Goal: Task Accomplishment & Management: Use online tool/utility

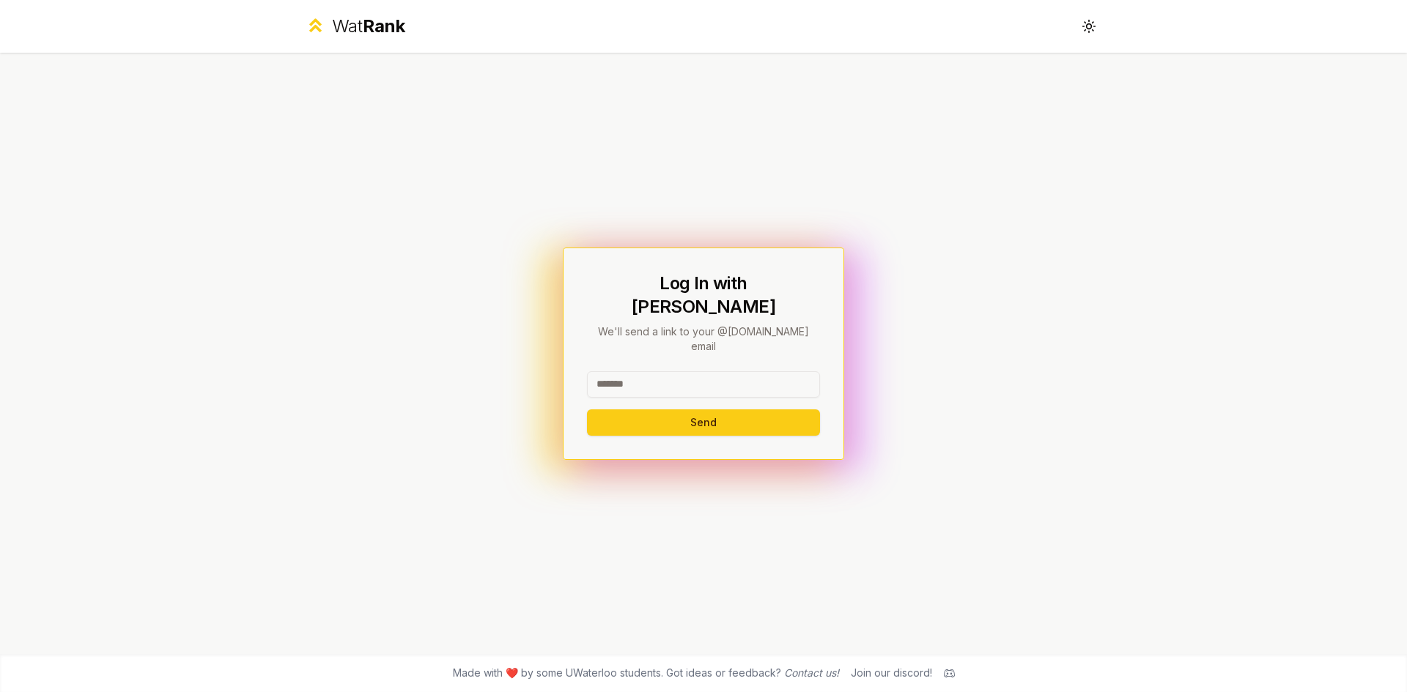
click at [662, 371] on input at bounding box center [703, 384] width 233 height 26
click at [654, 410] on button "Send" at bounding box center [703, 423] width 233 height 26
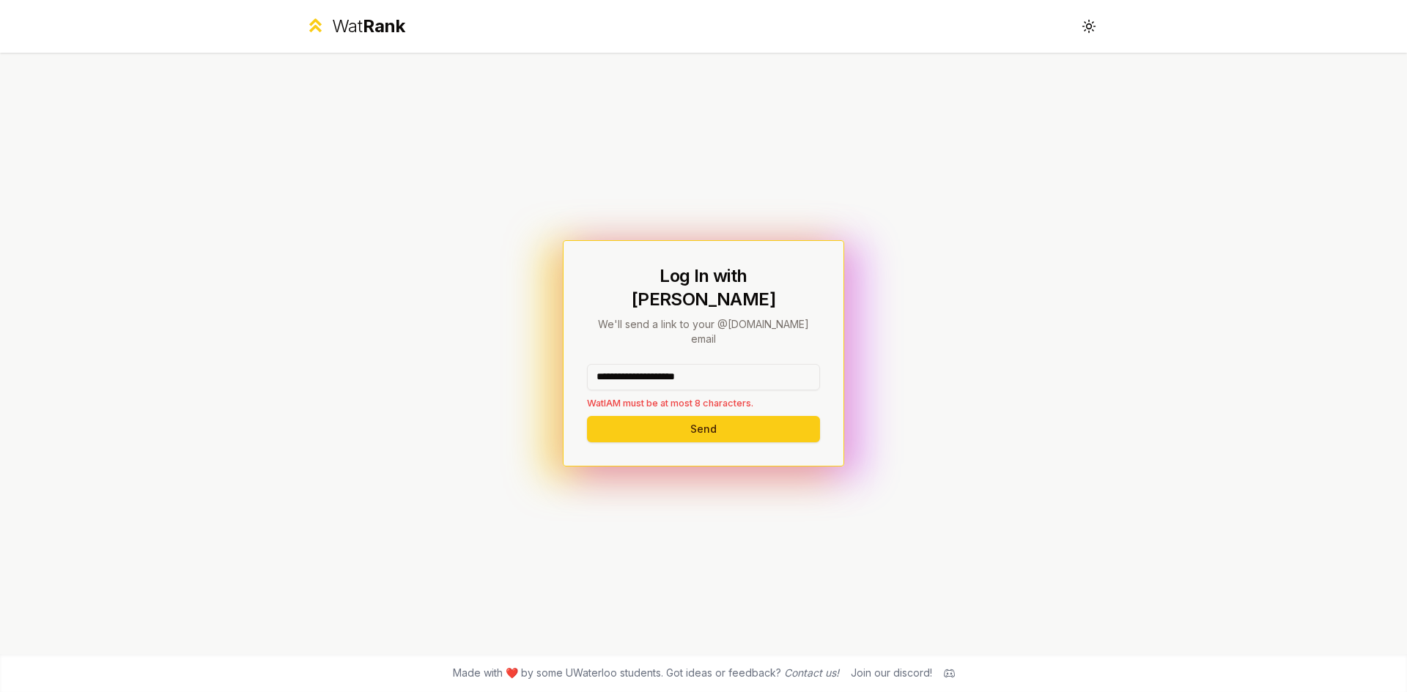
drag, startPoint x: 733, startPoint y: 355, endPoint x: 644, endPoint y: 371, distance: 90.1
click at [644, 371] on div "**********" at bounding box center [703, 387] width 233 height 46
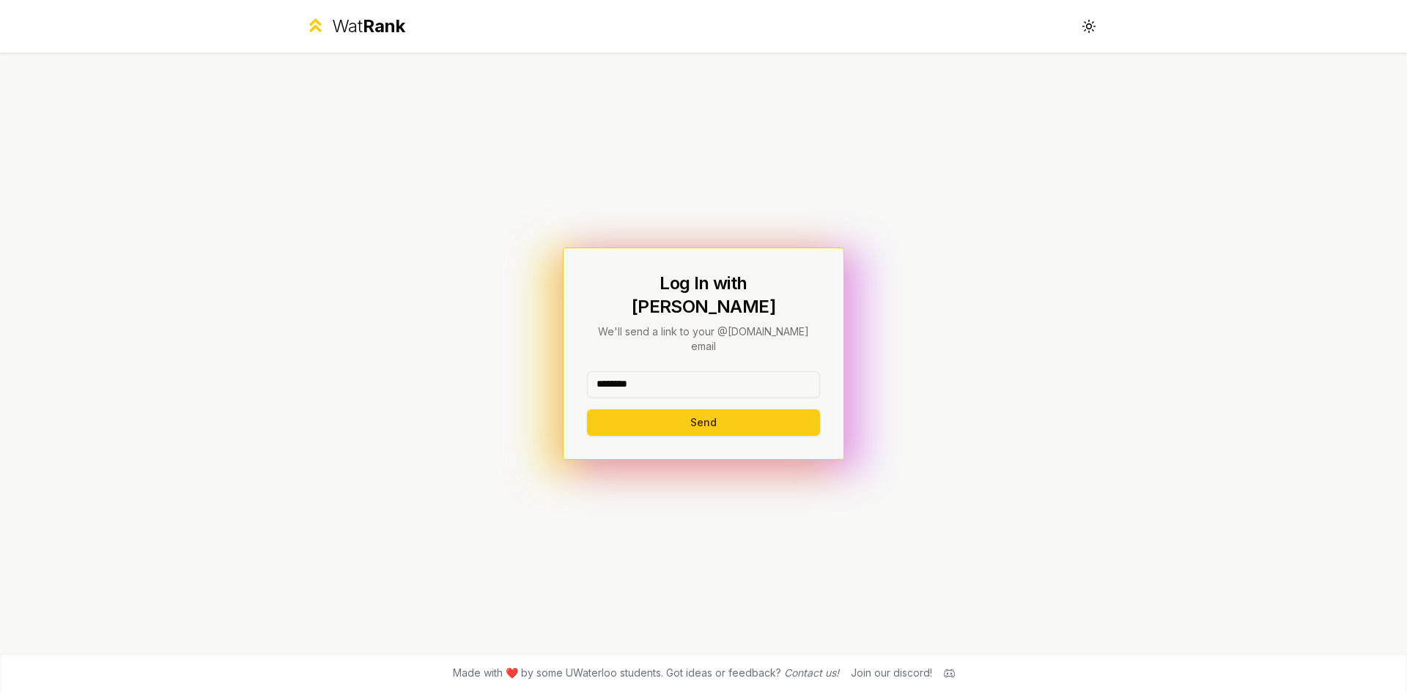
type input "********"
click at [587, 410] on button "Send" at bounding box center [703, 423] width 233 height 26
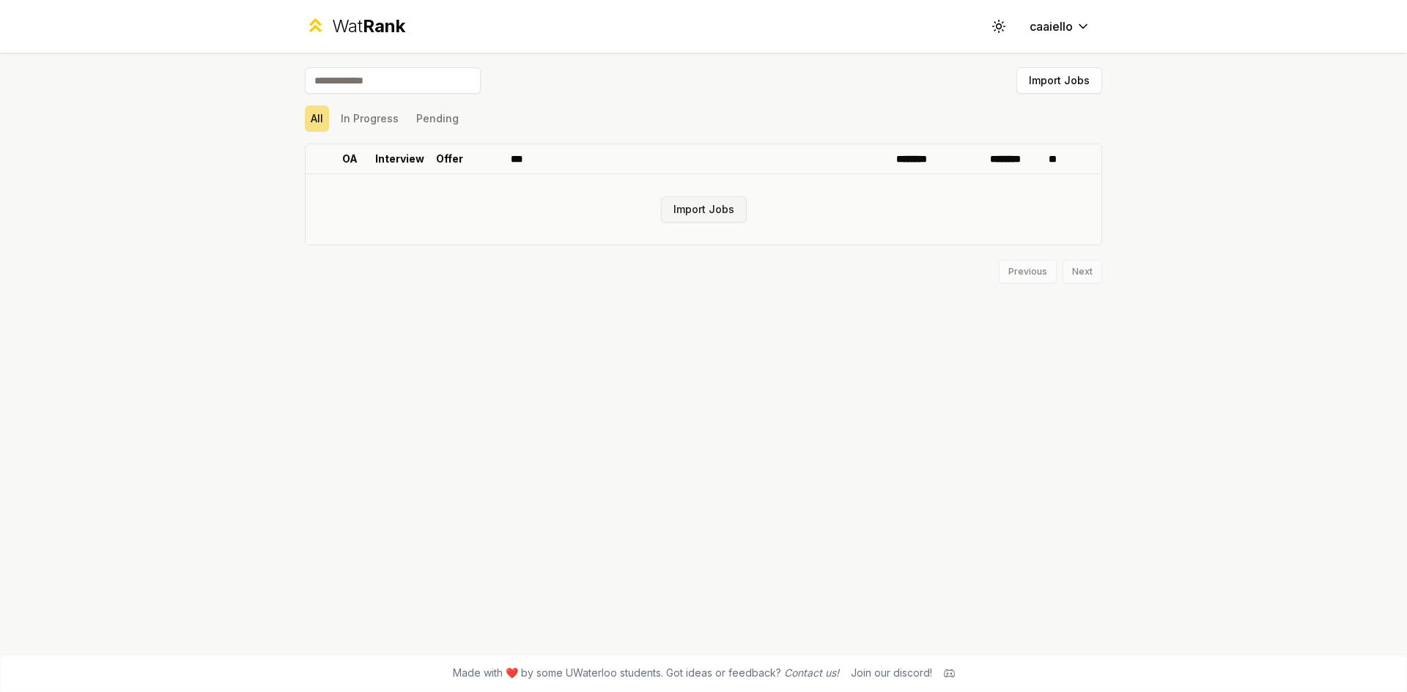
click at [716, 206] on button "Import Jobs" at bounding box center [704, 209] width 86 height 26
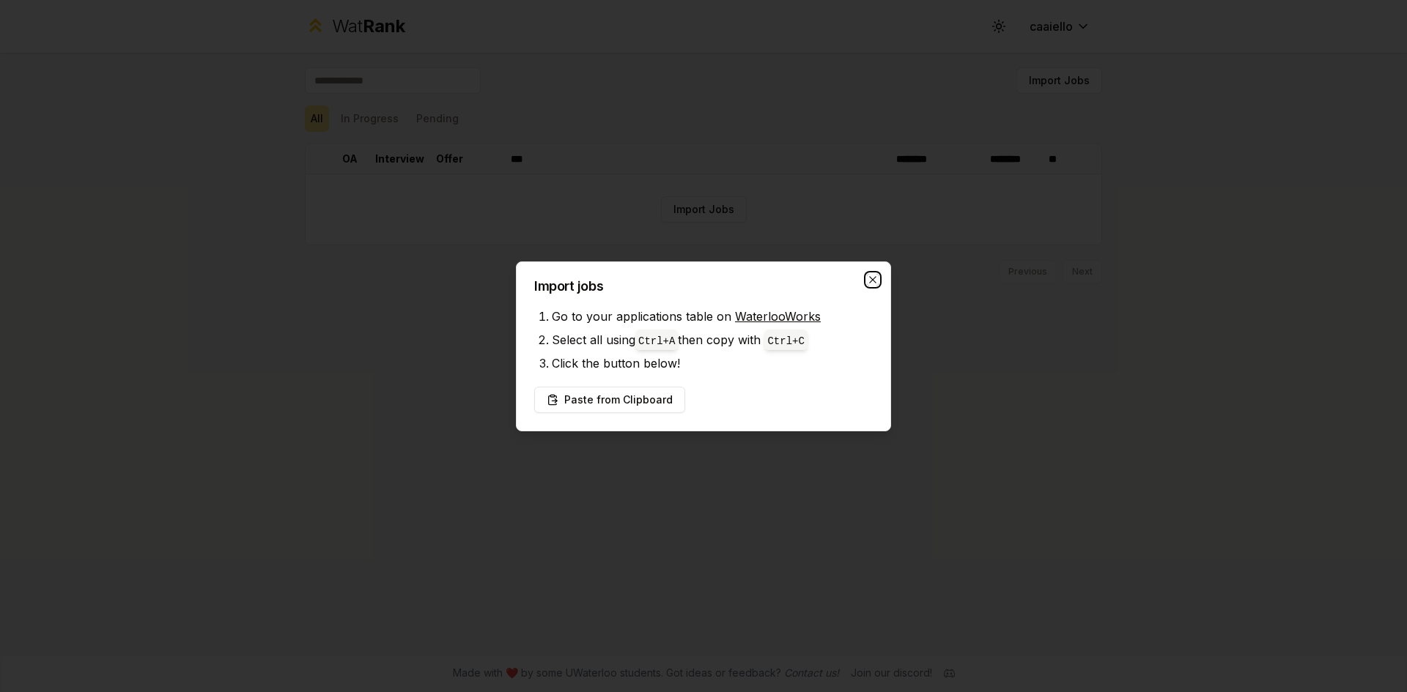
click at [867, 282] on icon "button" at bounding box center [873, 280] width 12 height 12
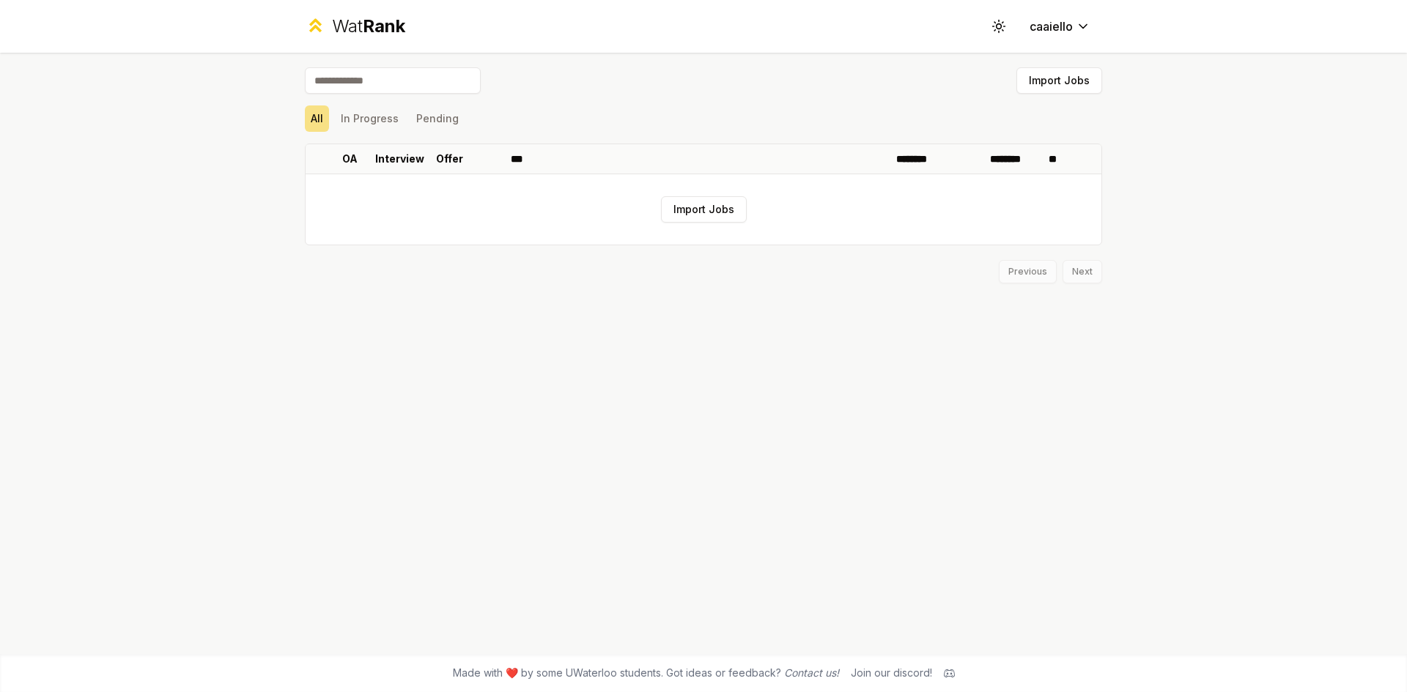
click at [360, 94] on div "Import Jobs" at bounding box center [703, 83] width 797 height 32
click at [338, 86] on input at bounding box center [393, 80] width 176 height 26
type input "*********"
click at [1048, 87] on button "Import Jobs" at bounding box center [1059, 80] width 86 height 26
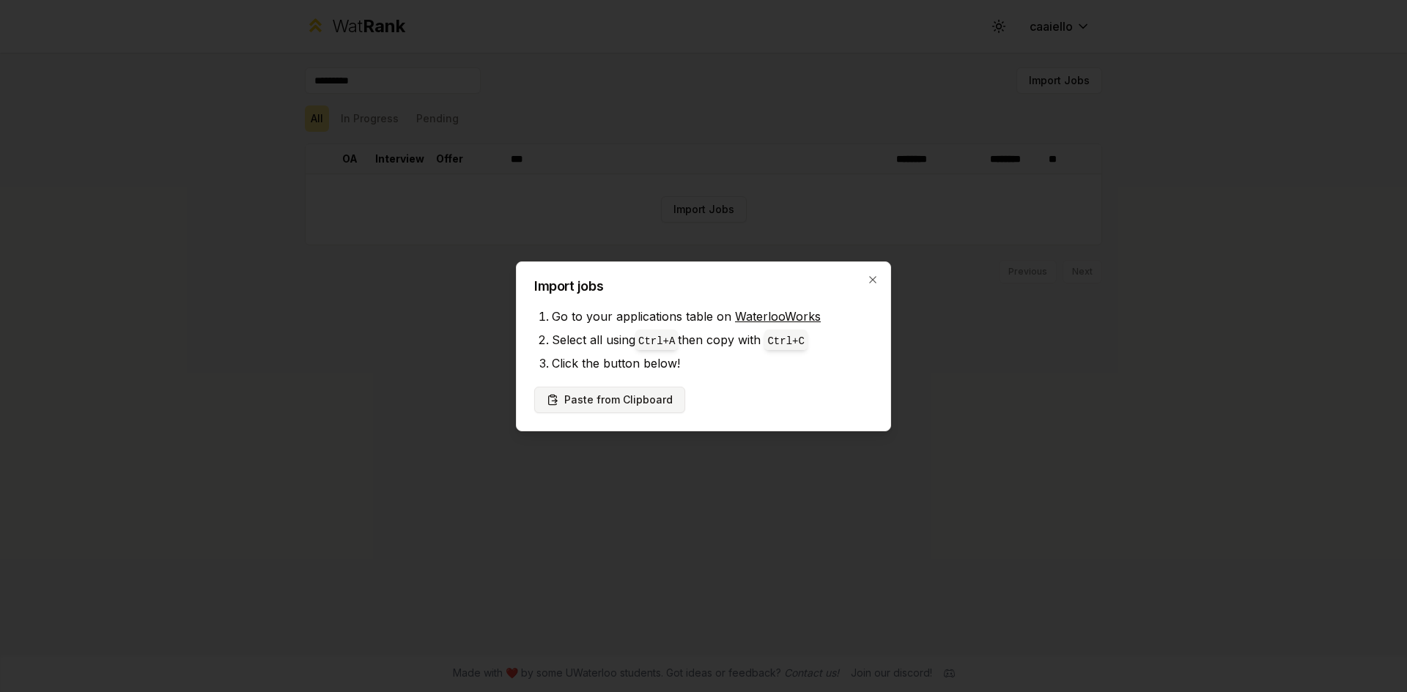
click at [659, 399] on button "Paste from Clipboard" at bounding box center [609, 400] width 151 height 26
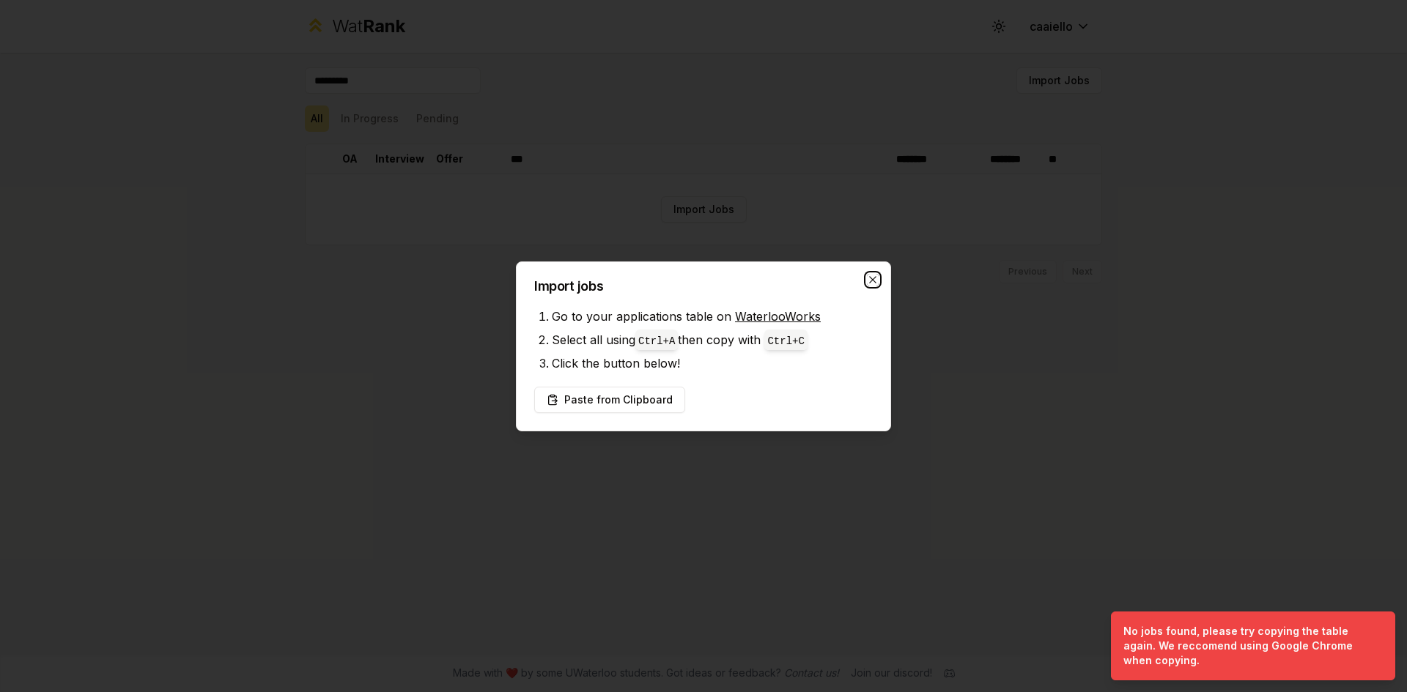
click at [871, 280] on icon "button" at bounding box center [873, 280] width 12 height 12
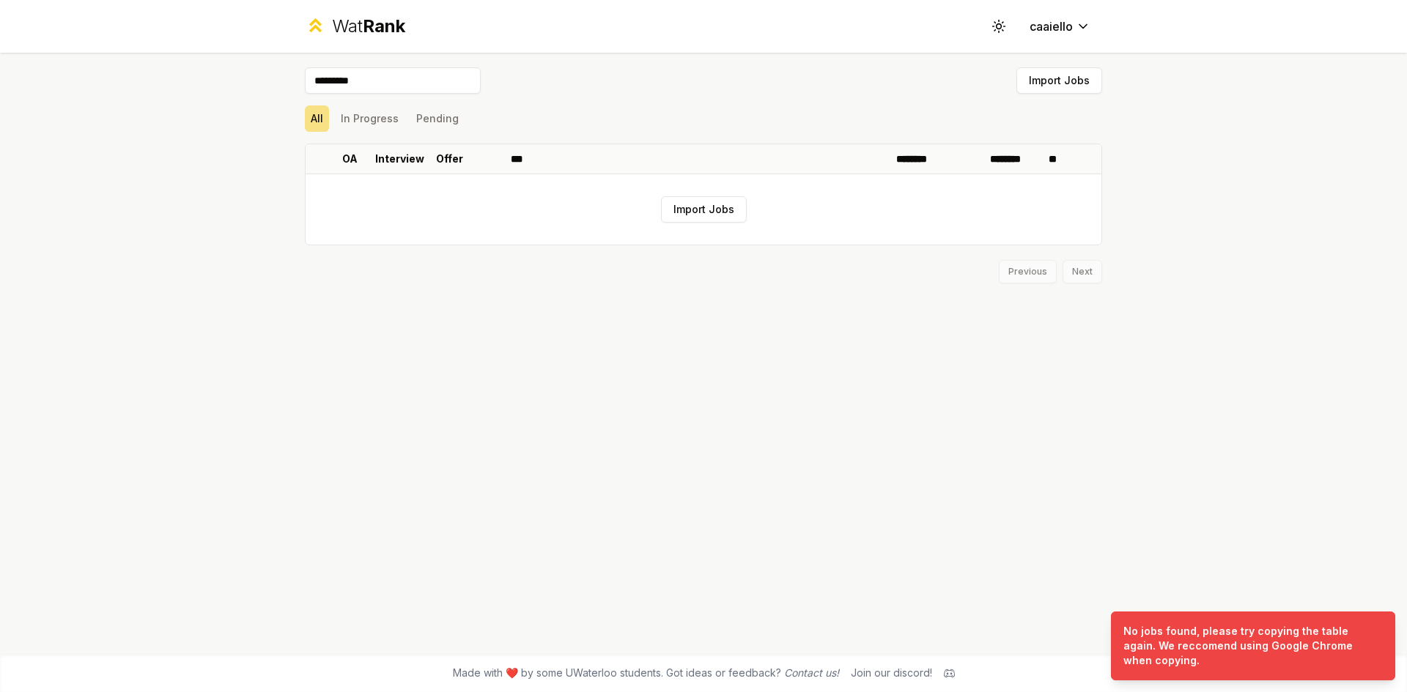
click at [382, 75] on input "*********" at bounding box center [393, 80] width 176 height 26
click at [358, 118] on button "In Progress" at bounding box center [370, 119] width 70 height 26
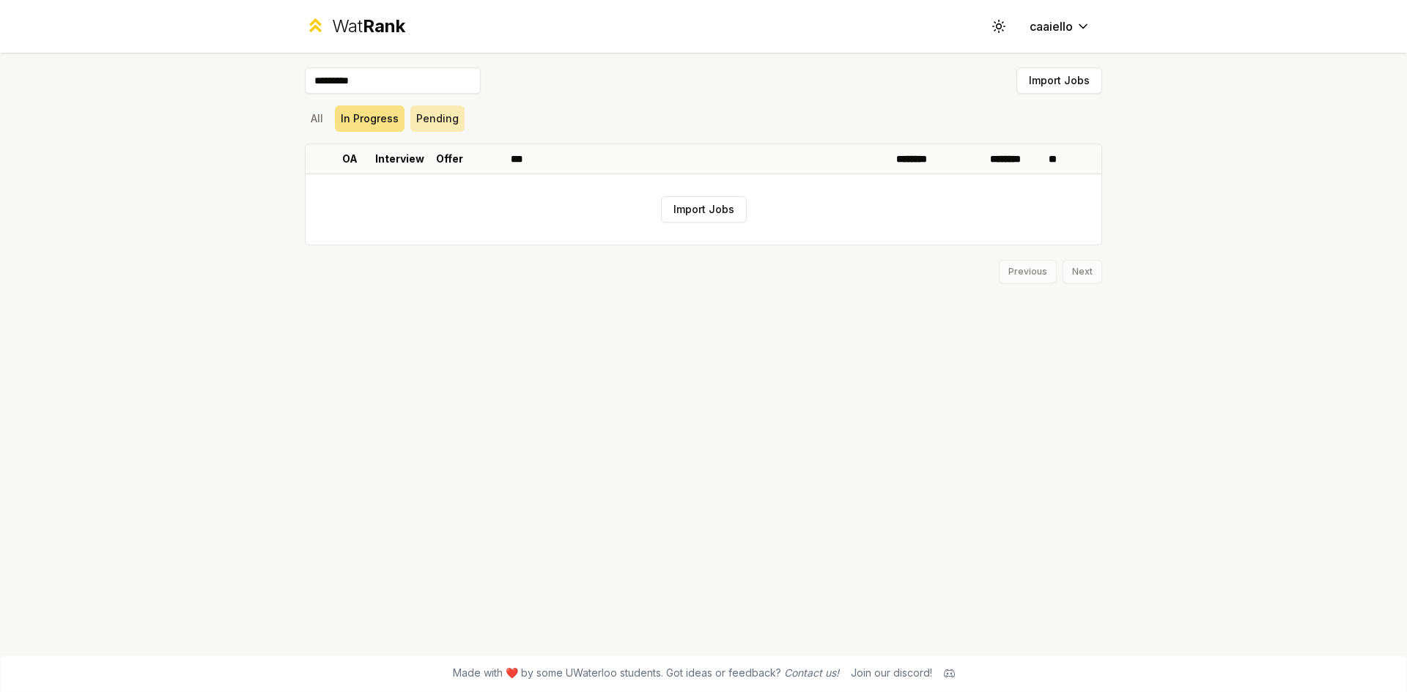
click at [437, 123] on button "Pending" at bounding box center [437, 119] width 54 height 26
click at [309, 116] on button "All" at bounding box center [317, 119] width 24 height 26
click at [697, 204] on button "Import Jobs" at bounding box center [704, 209] width 86 height 26
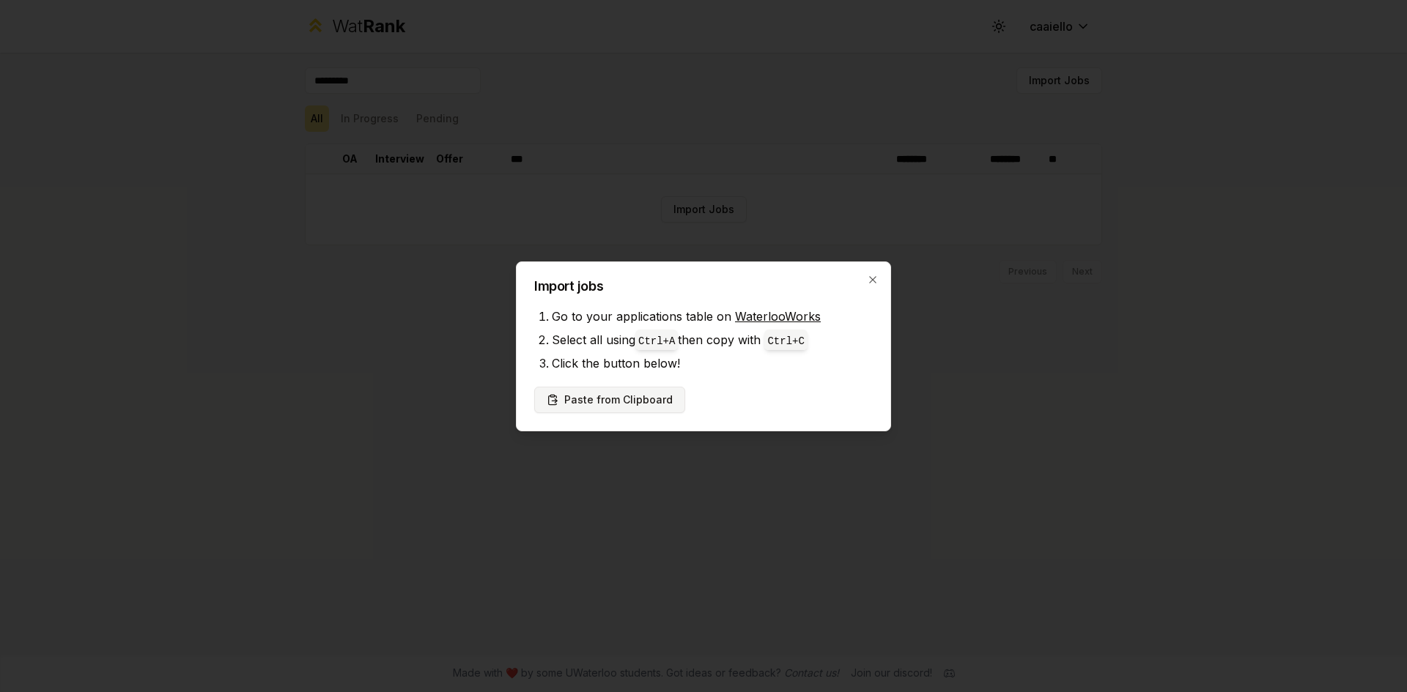
click at [640, 398] on button "Paste from Clipboard" at bounding box center [609, 400] width 151 height 26
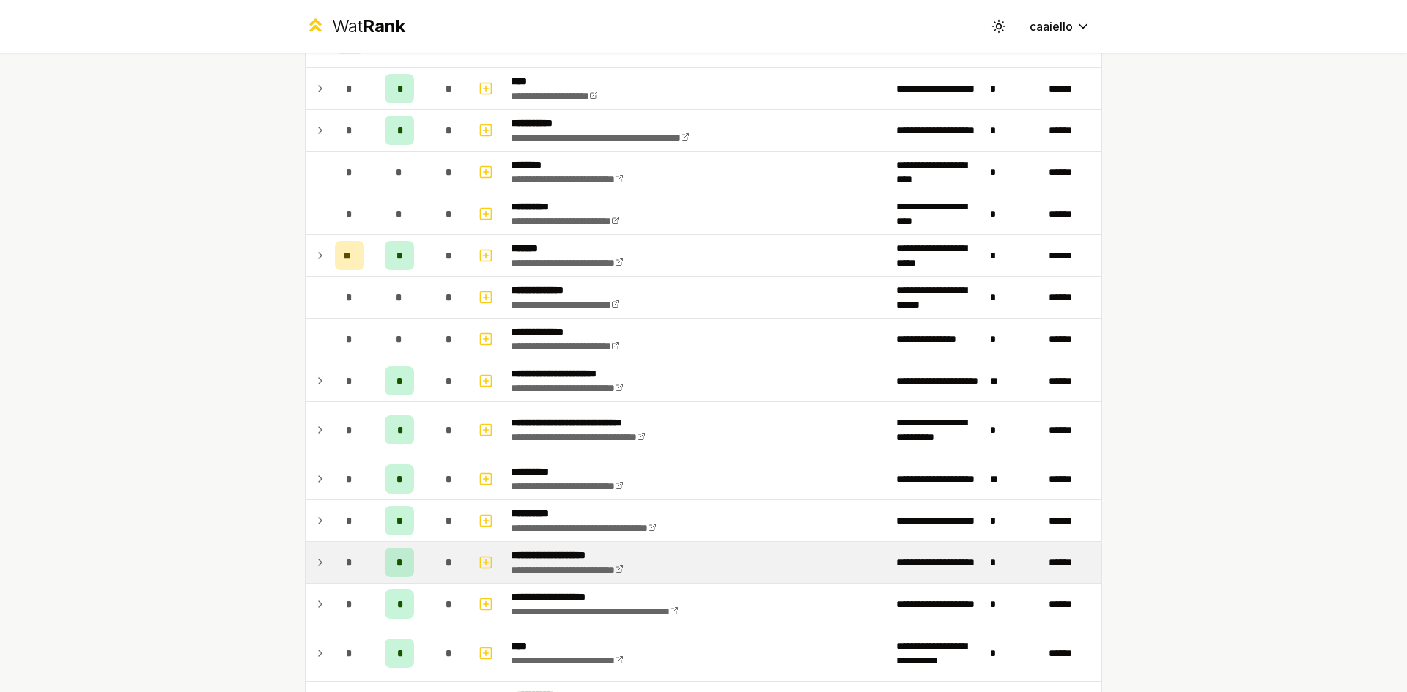
scroll to position [969, 0]
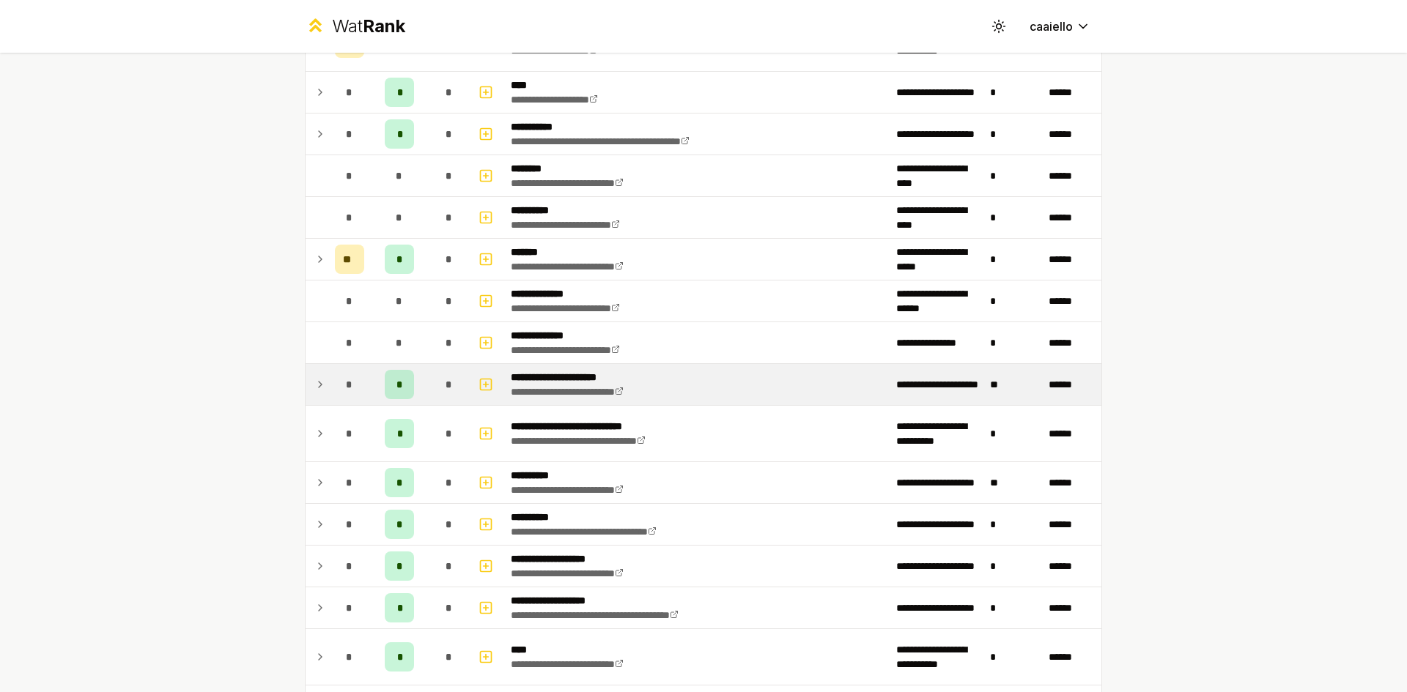
click at [314, 379] on icon at bounding box center [320, 385] width 12 height 18
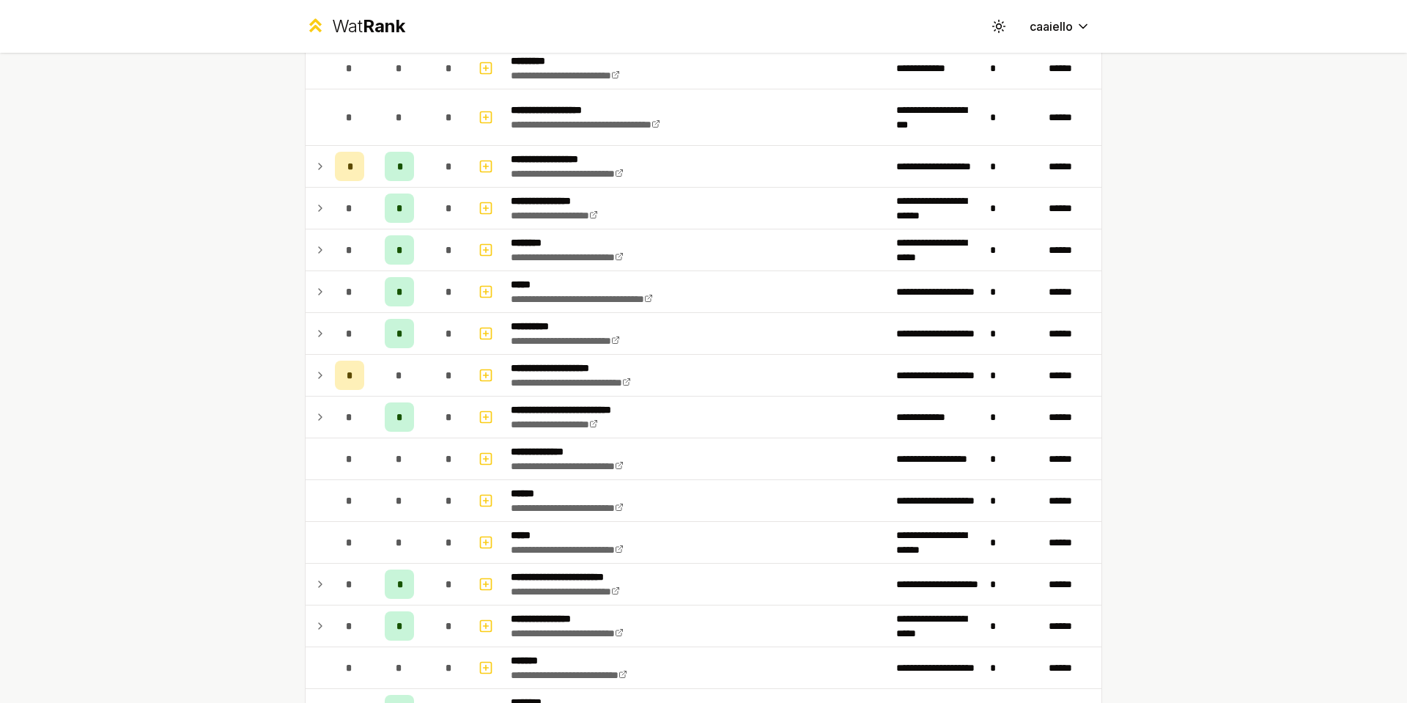
scroll to position [0, 0]
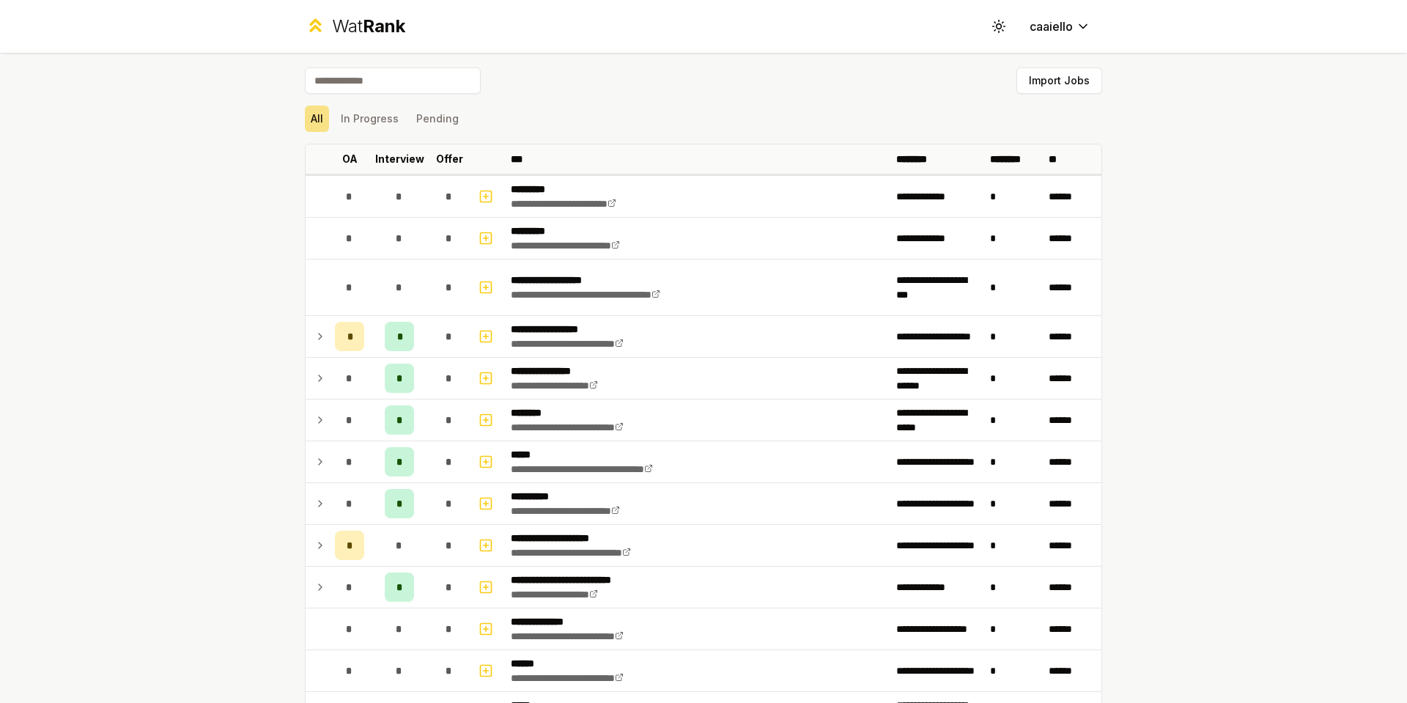
click at [322, 343] on td at bounding box center [317, 336] width 23 height 41
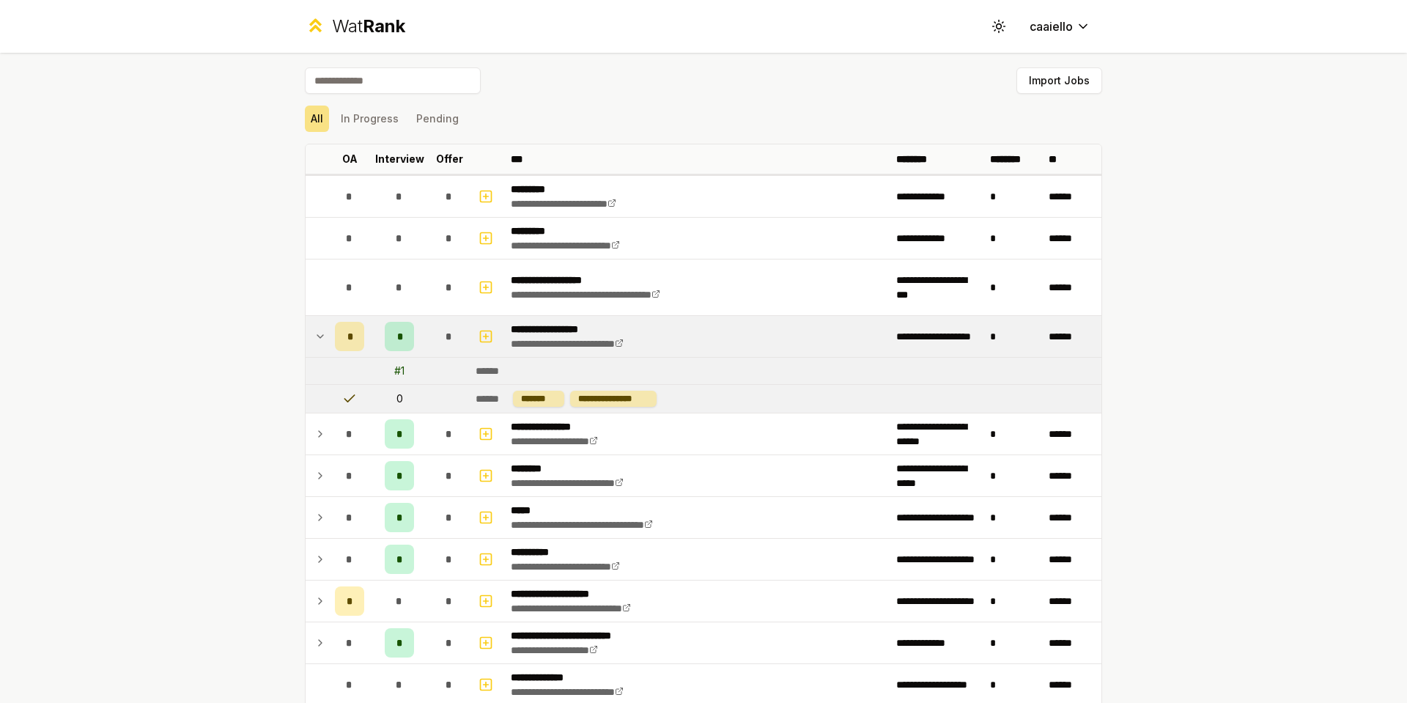
click at [322, 341] on td at bounding box center [317, 336] width 23 height 41
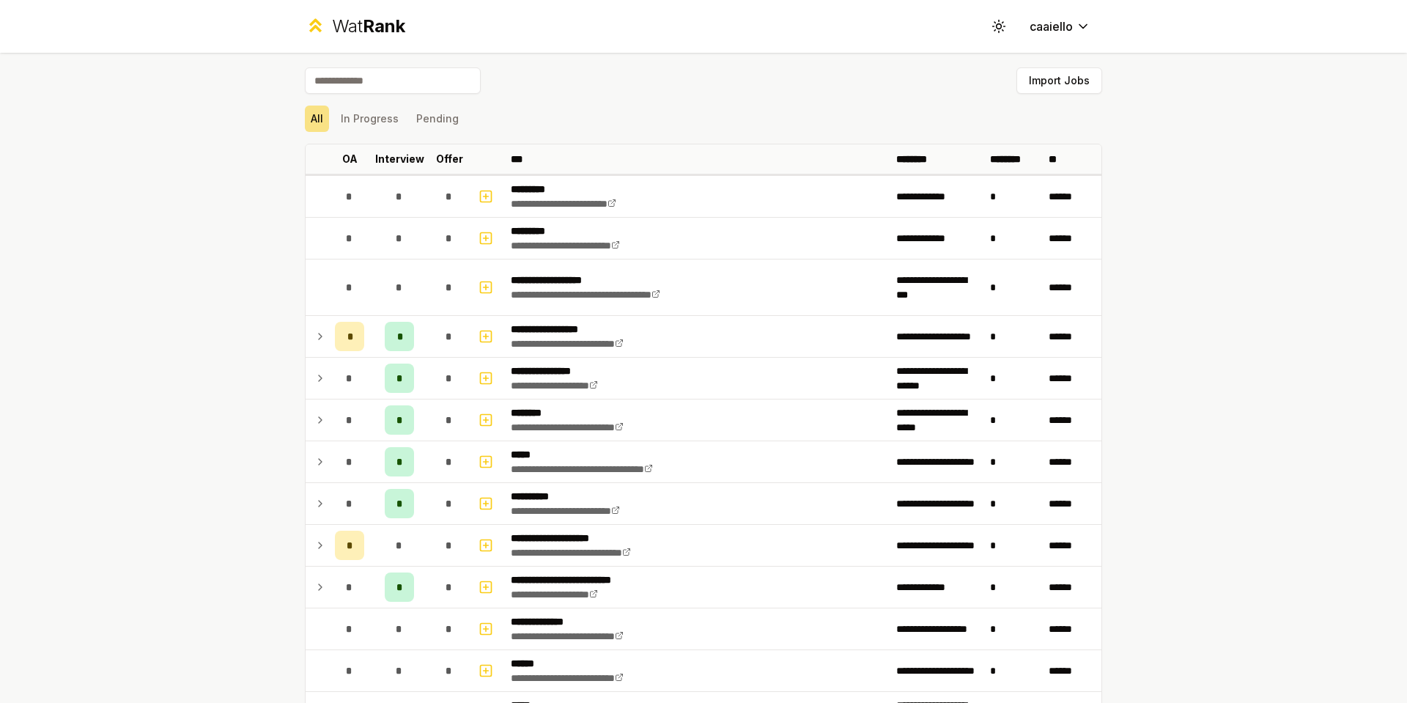
click at [317, 429] on td at bounding box center [317, 419] width 23 height 41
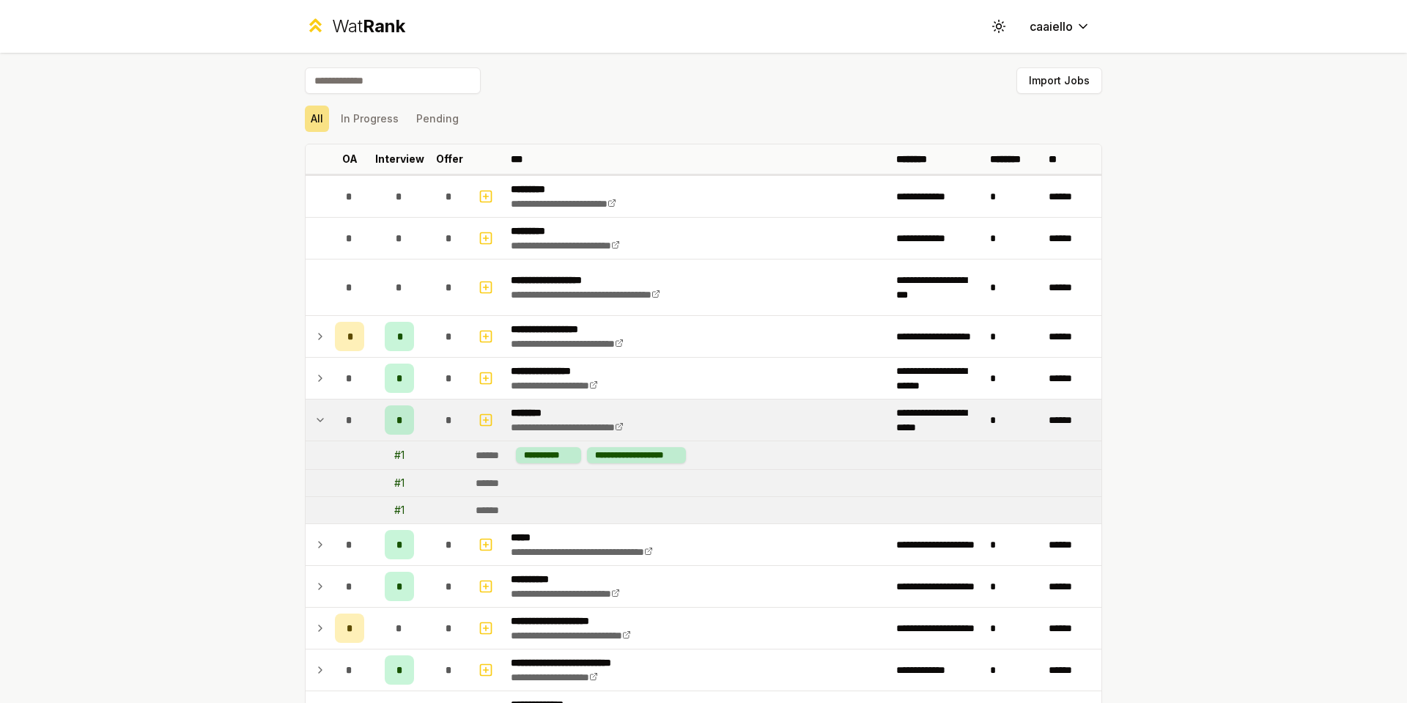
click at [322, 423] on td at bounding box center [317, 419] width 23 height 41
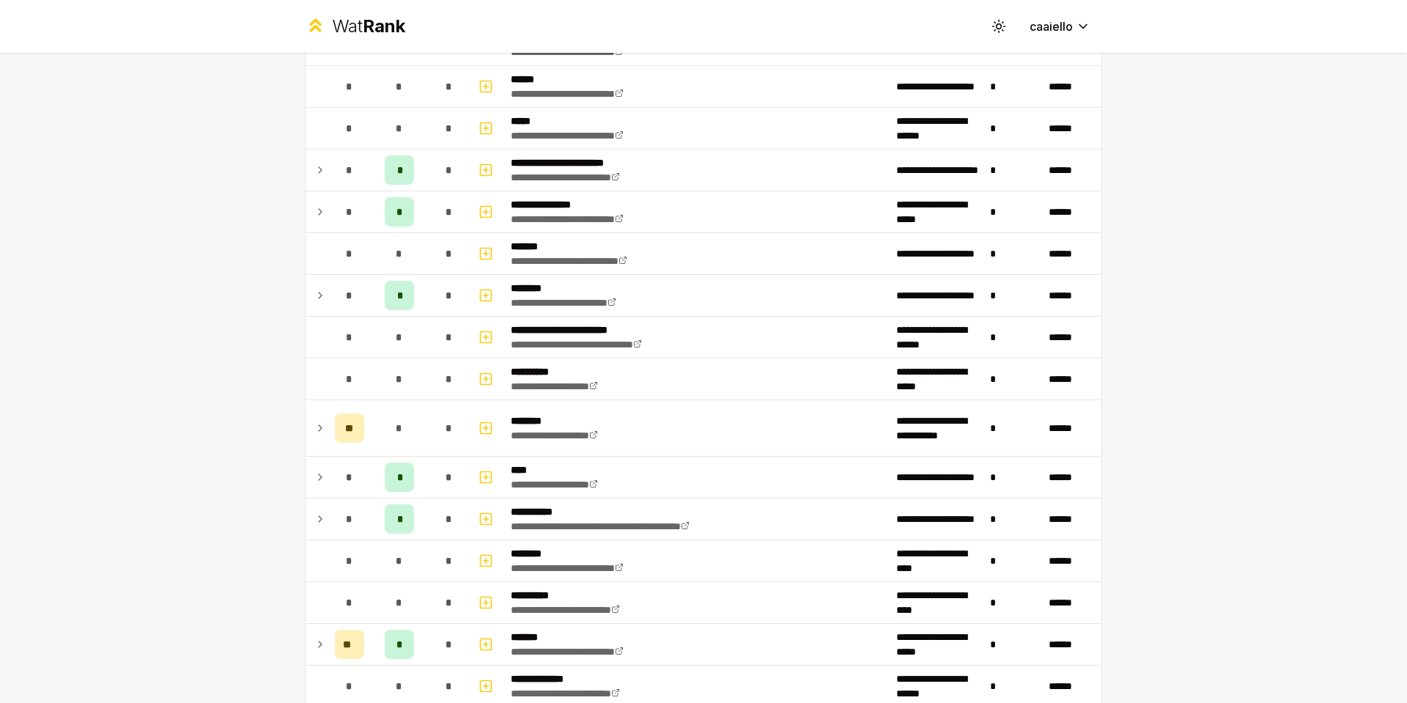
scroll to position [1209, 0]
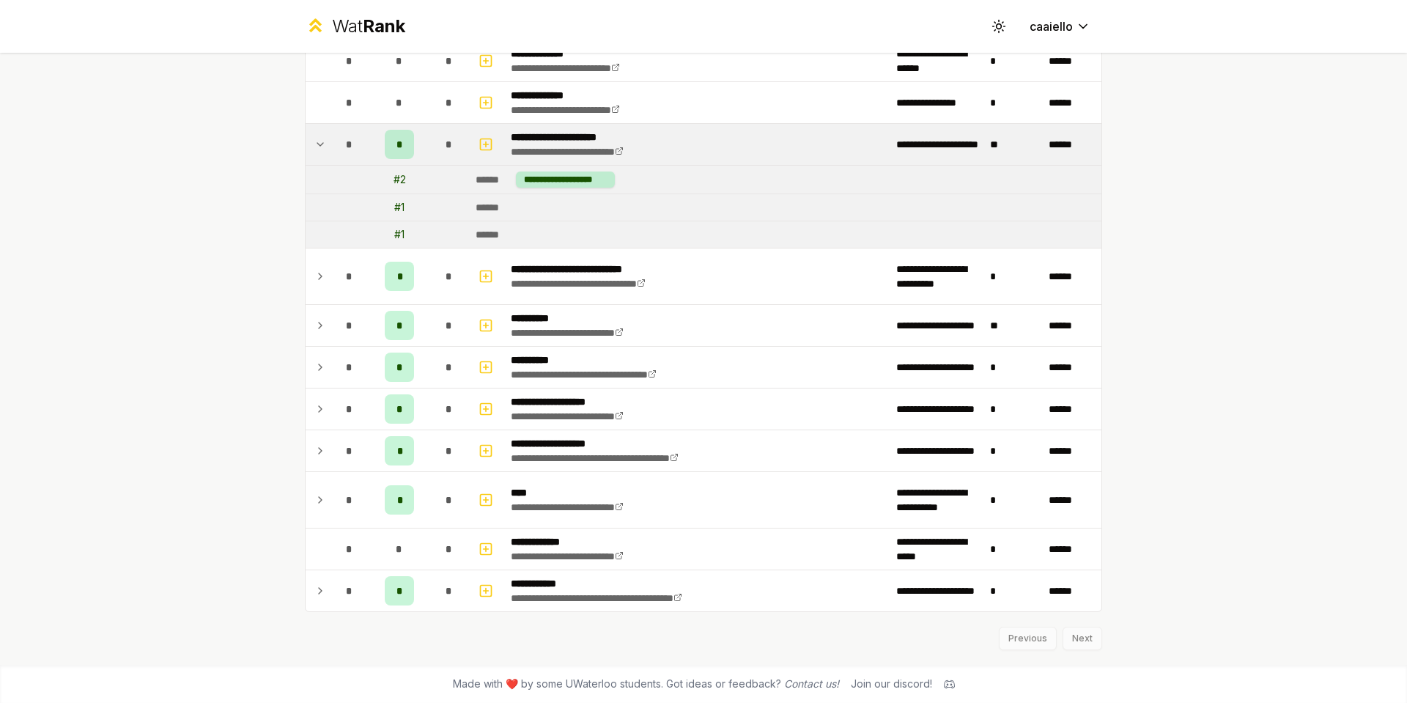
click at [314, 276] on icon at bounding box center [320, 276] width 12 height 18
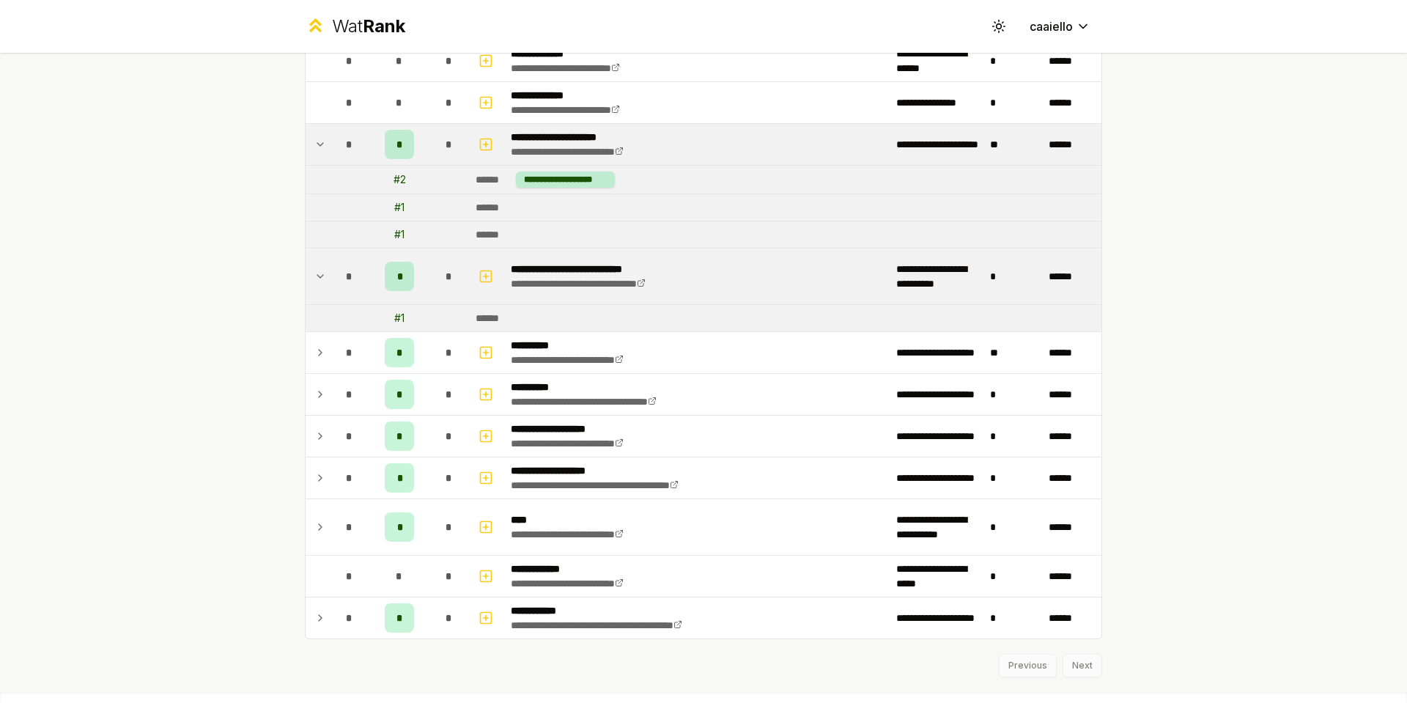
click at [306, 275] on td at bounding box center [317, 276] width 23 height 56
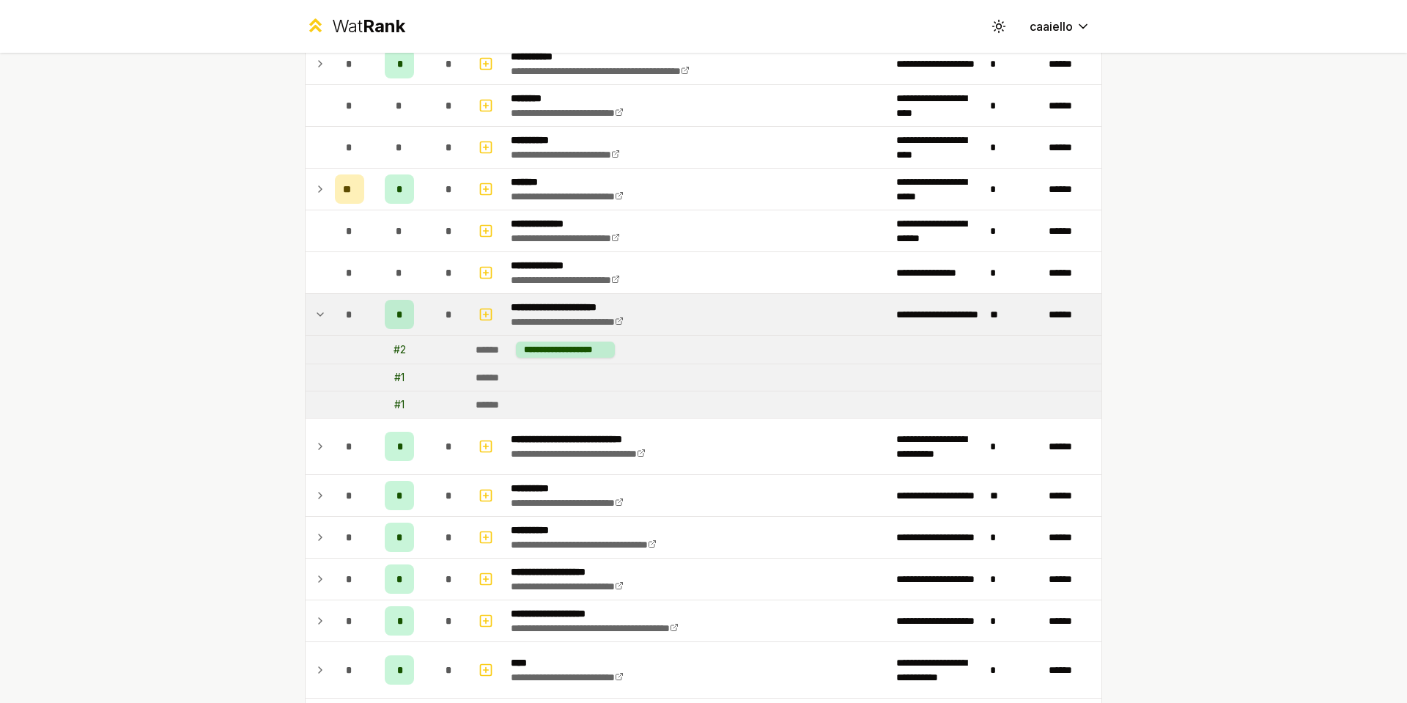
scroll to position [1035, 0]
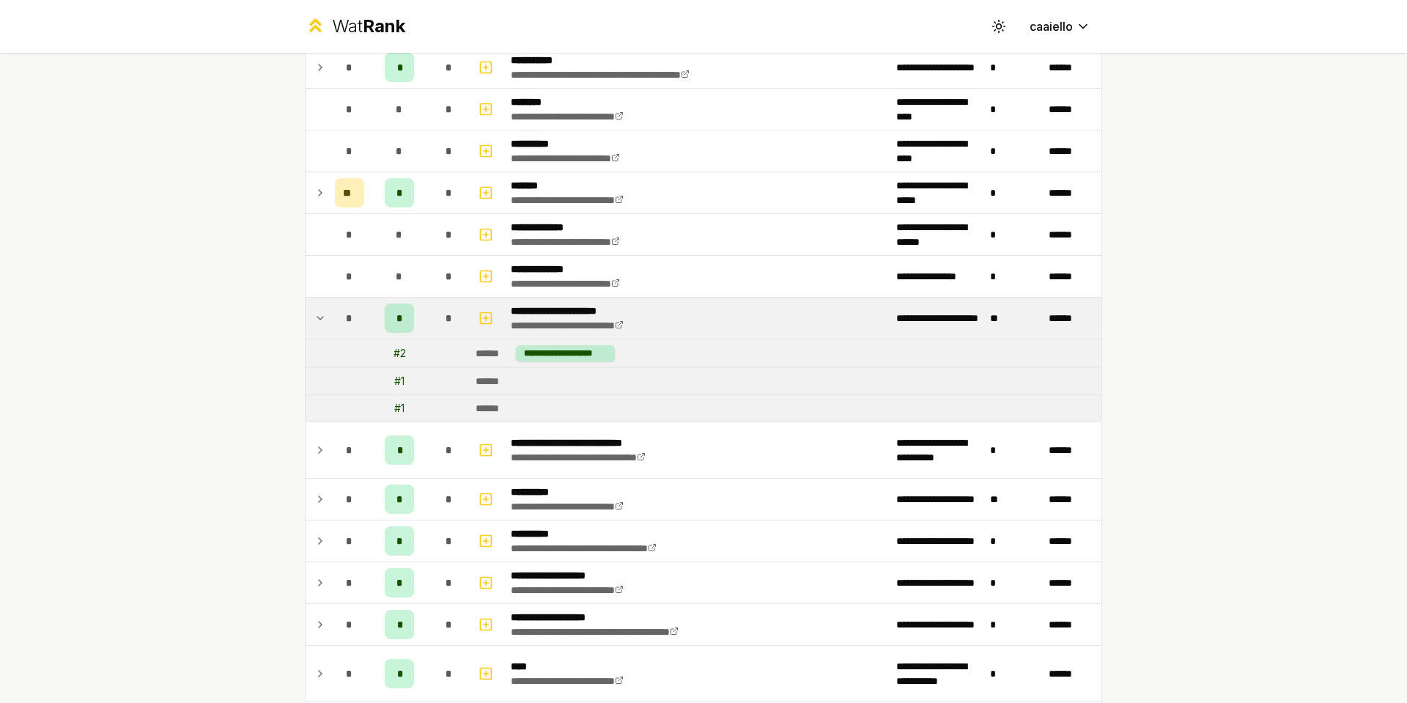
click at [319, 193] on icon at bounding box center [320, 193] width 12 height 18
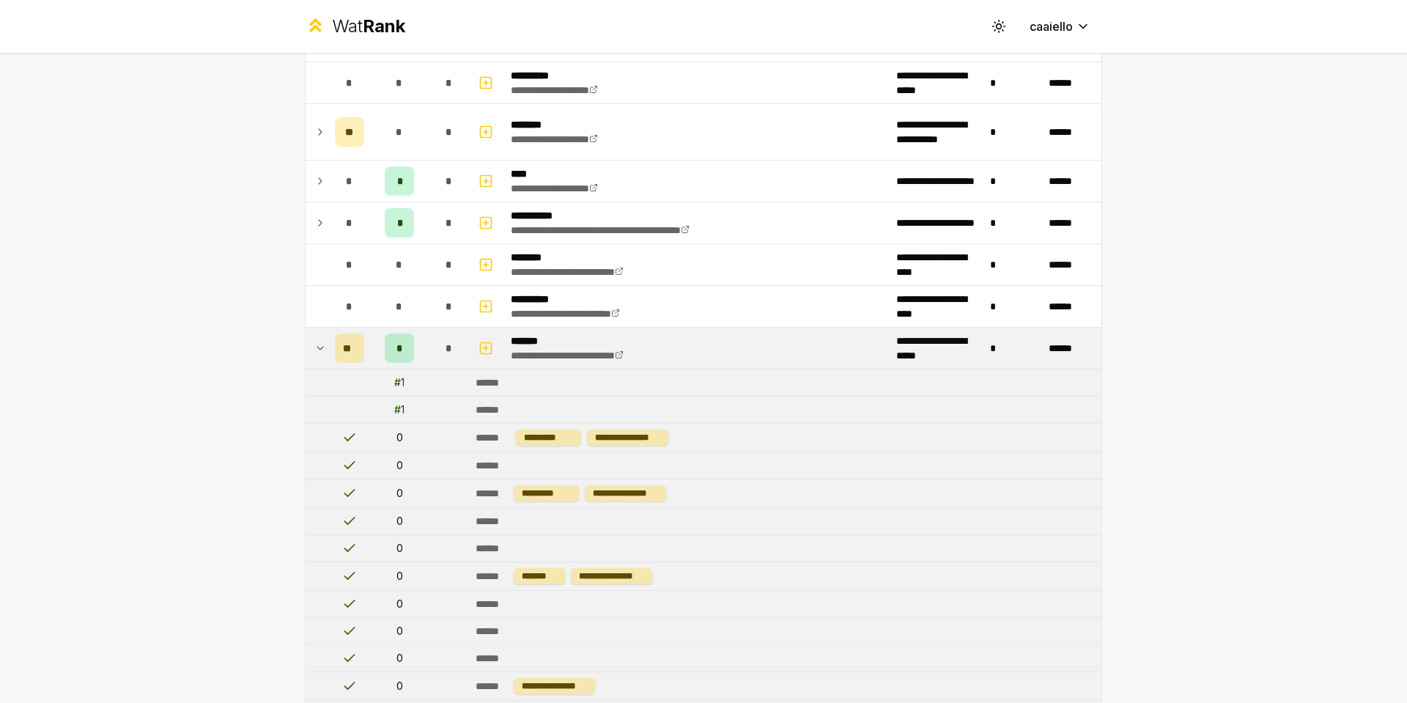
scroll to position [878, 0]
